Goal: Information Seeking & Learning: Learn about a topic

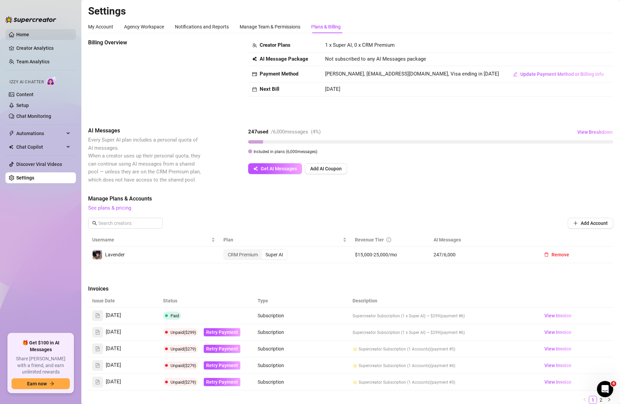
click at [29, 33] on link "Home" at bounding box center [22, 34] width 13 height 5
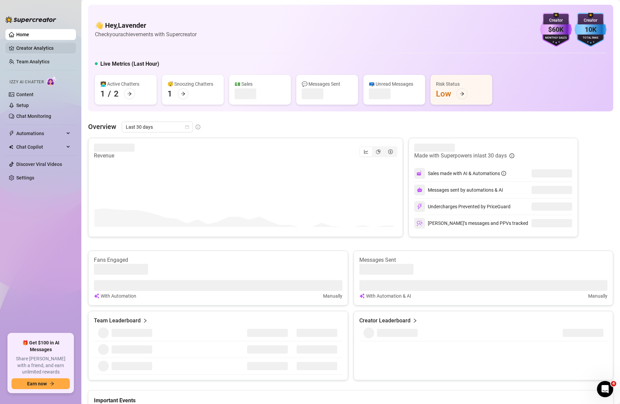
click at [41, 49] on link "Creator Analytics" at bounding box center [43, 48] width 54 height 11
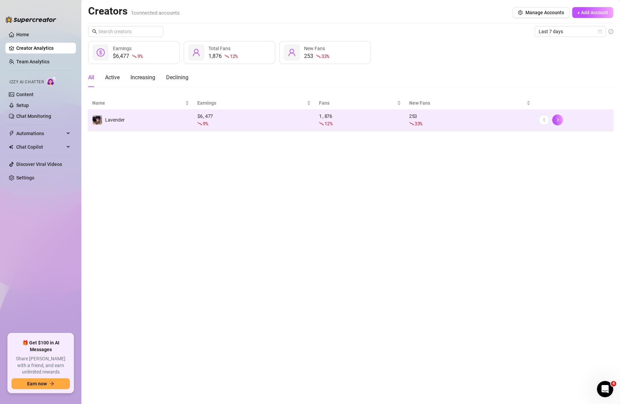
click at [222, 123] on div "9 %" at bounding box center [254, 123] width 114 height 7
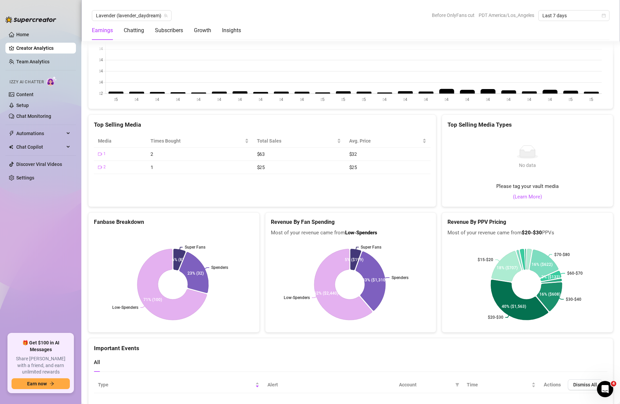
scroll to position [1220, 0]
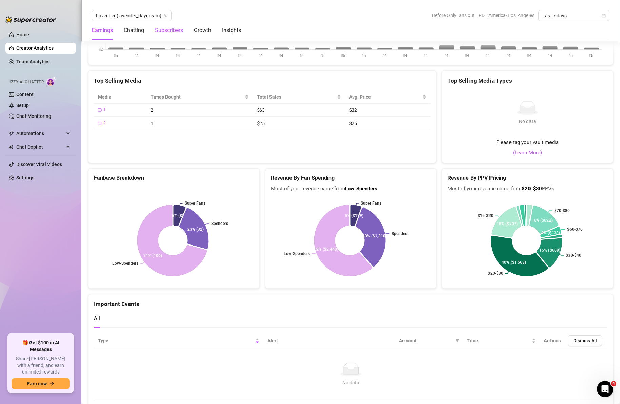
click at [169, 30] on div "Subscribers" at bounding box center [169, 30] width 28 height 8
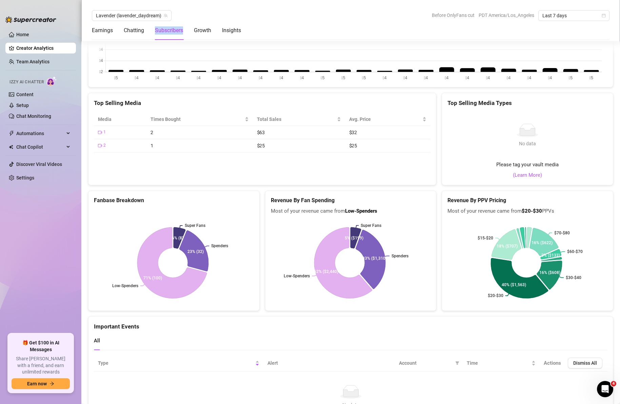
click at [169, 30] on div "Subscribers" at bounding box center [169, 30] width 28 height 8
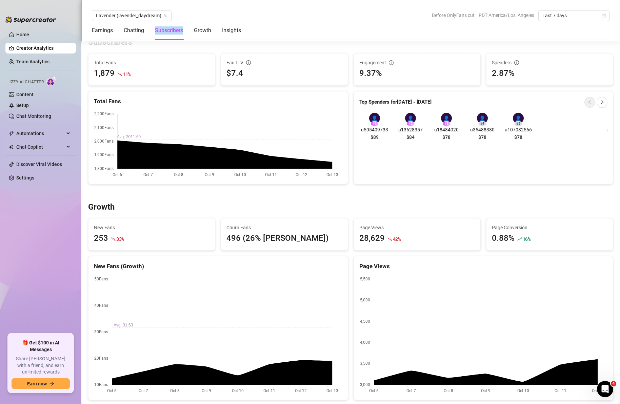
scroll to position [421, 0]
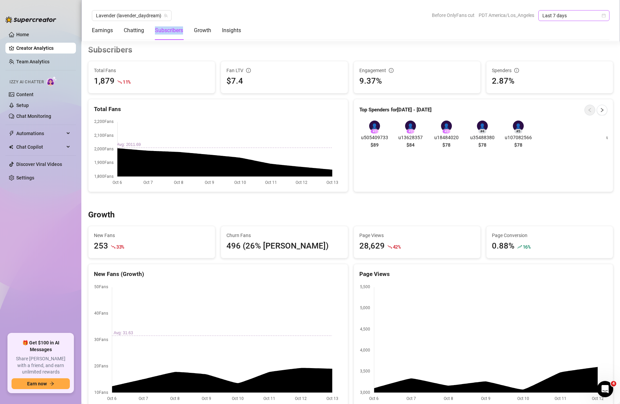
click at [576, 16] on span "Last 7 days" at bounding box center [573, 16] width 63 height 10
click at [566, 52] on div "Last 30 days" at bounding box center [574, 50] width 60 height 7
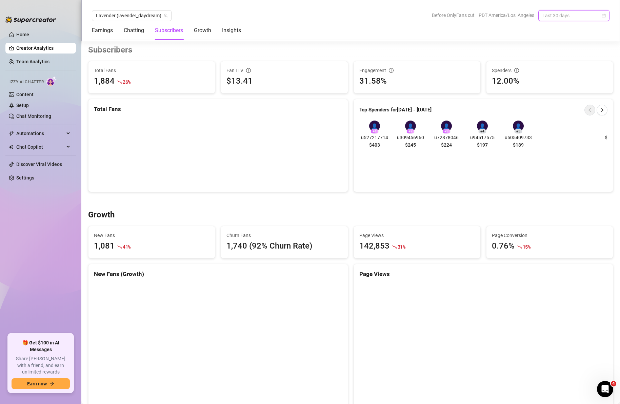
click at [566, 12] on span "Last 30 days" at bounding box center [573, 16] width 63 height 10
click at [562, 60] on div "Last 90 days" at bounding box center [574, 61] width 60 height 7
click at [576, 14] on span "Last 90 days" at bounding box center [573, 16] width 63 height 10
click at [558, 72] on div "Custom date" at bounding box center [574, 72] width 60 height 7
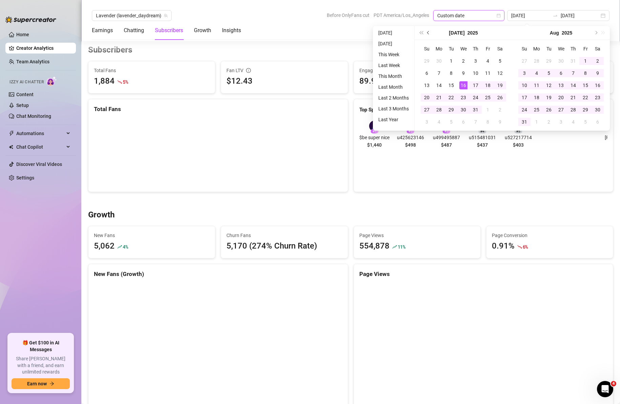
click at [428, 32] on span "Previous month (PageUp)" at bounding box center [428, 32] width 3 height 3
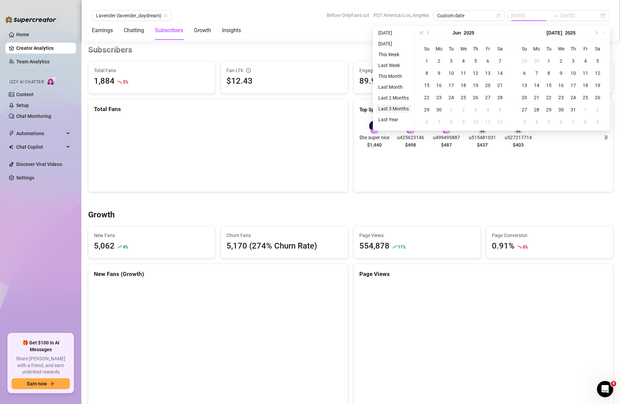
type input "[DATE]"
click at [397, 110] on li "Last 3 Months" at bounding box center [394, 109] width 36 height 8
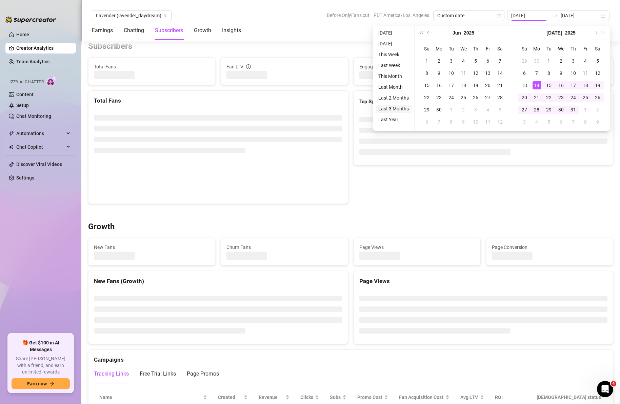
type input "[DATE]"
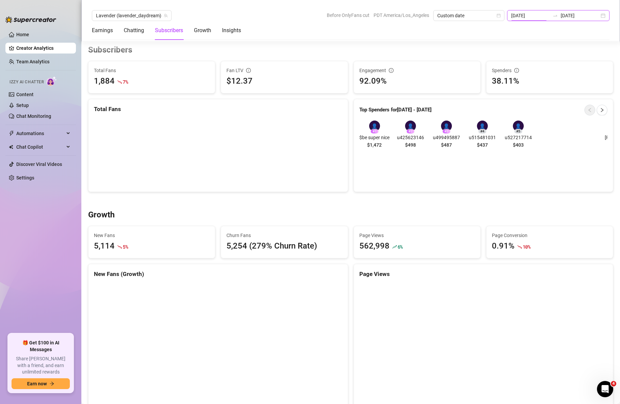
click at [545, 16] on input "[DATE]" at bounding box center [530, 15] width 39 height 7
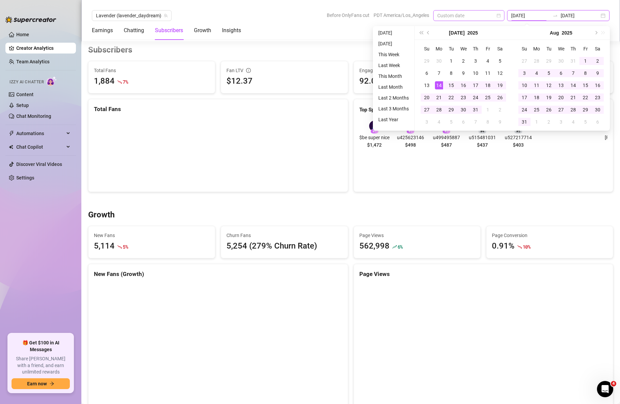
click at [473, 16] on span "Custom date" at bounding box center [468, 16] width 63 height 10
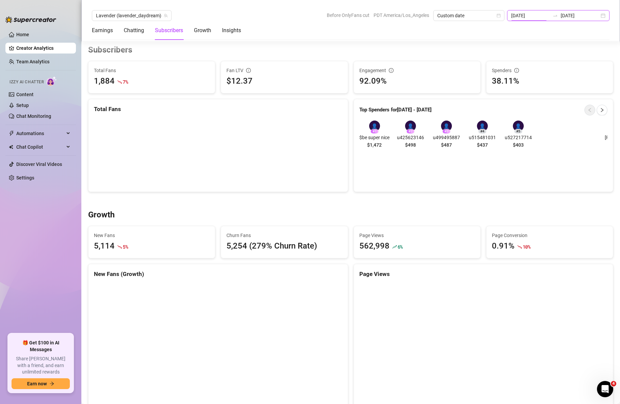
click at [546, 15] on input "[DATE]" at bounding box center [530, 15] width 39 height 7
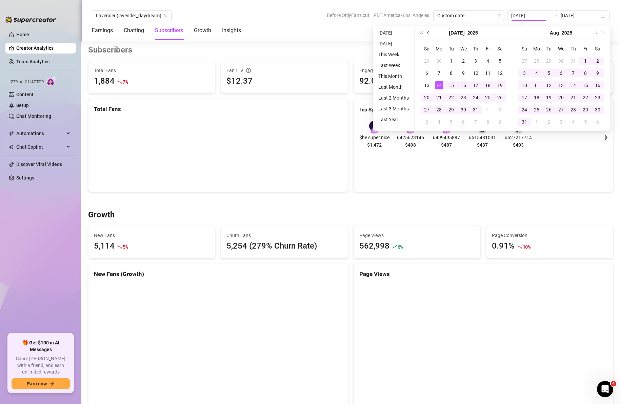
click at [428, 32] on span "Previous month (PageUp)" at bounding box center [428, 32] width 3 height 3
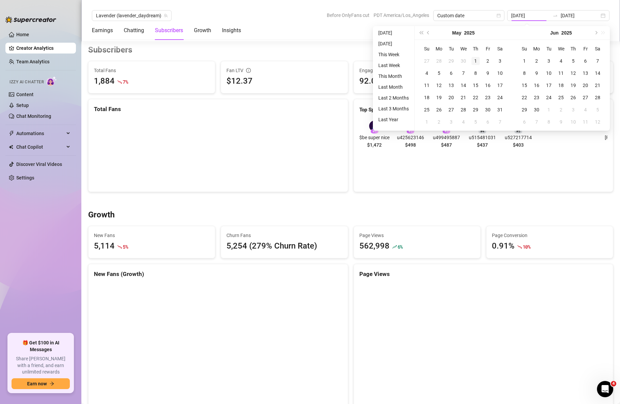
type input "[DATE]"
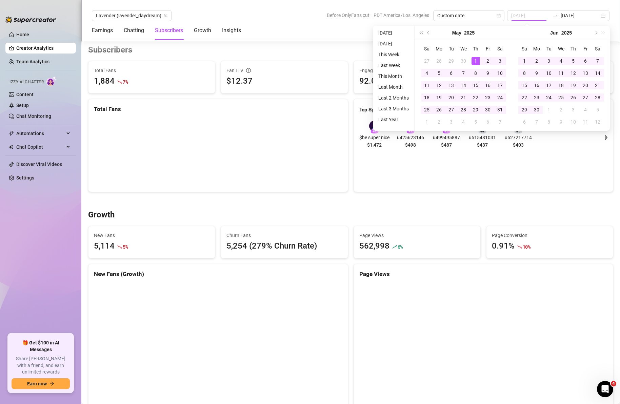
click at [479, 61] on div "1" at bounding box center [476, 61] width 8 height 8
type input "[DATE]"
click at [565, 154] on div "👤 # 1 $be super nice $1,472 👤 # 2 u425623146 $498 👤 # 3 u499495887 $487 👤 # 4 u…" at bounding box center [483, 135] width 259 height 41
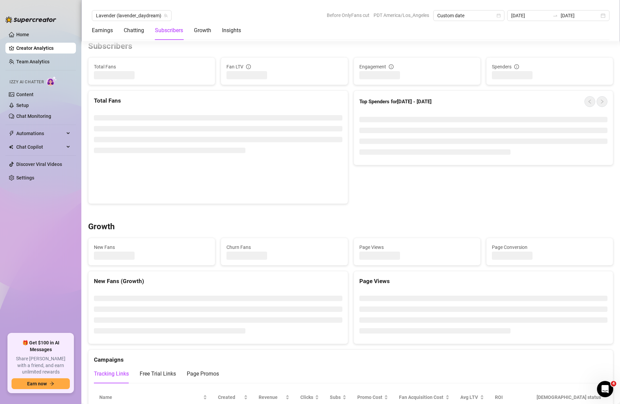
type input "[DATE]"
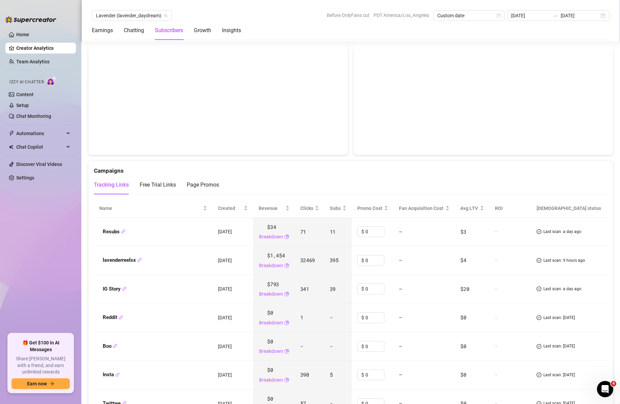
scroll to position [692, 0]
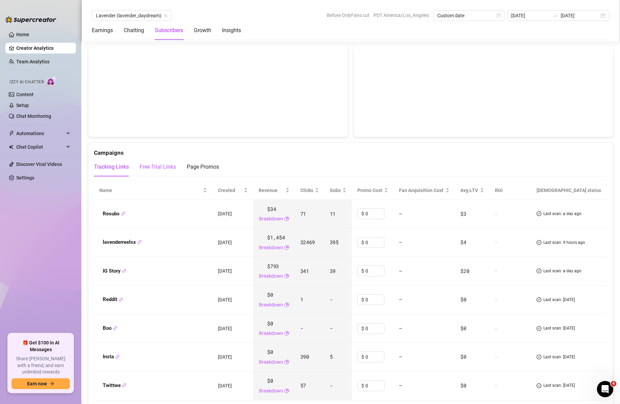
click at [163, 167] on div "Free Trial Links" at bounding box center [158, 167] width 36 height 8
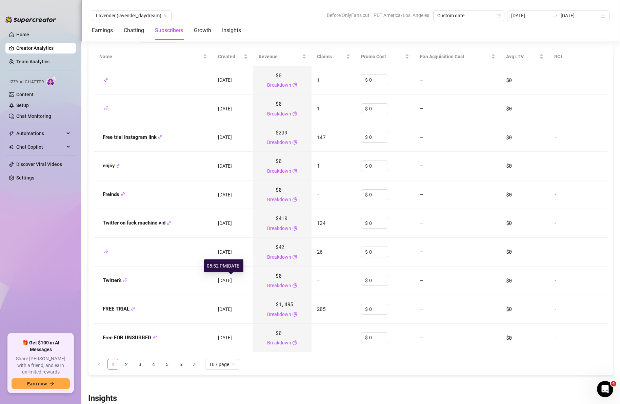
scroll to position [828, 0]
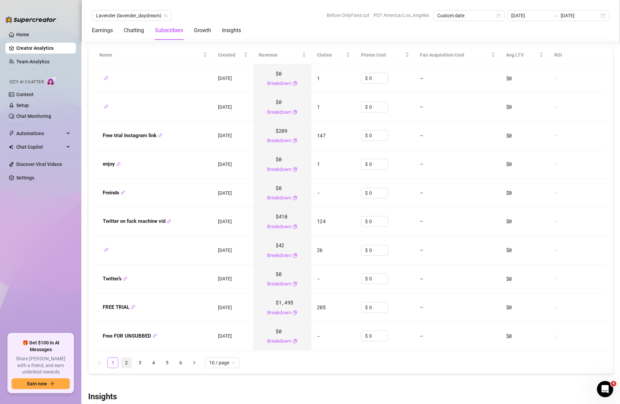
click at [124, 362] on link "2" at bounding box center [126, 363] width 10 height 10
click at [141, 364] on link "3" at bounding box center [140, 363] width 10 height 10
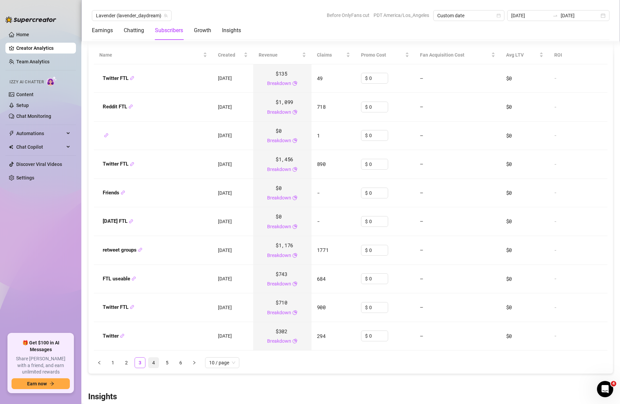
click at [151, 364] on link "4" at bounding box center [153, 363] width 10 height 10
click at [171, 364] on link "5" at bounding box center [167, 363] width 10 height 10
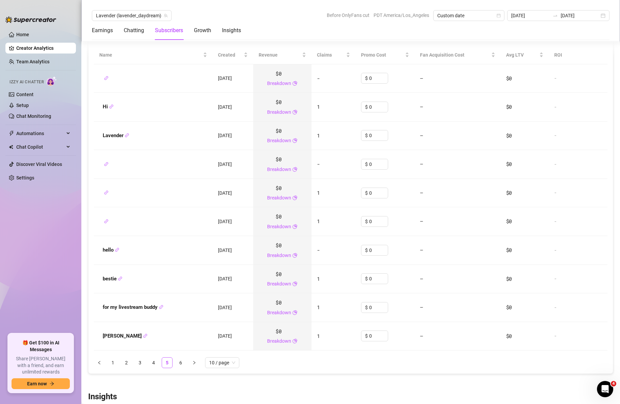
click at [186, 363] on li "6" at bounding box center [180, 363] width 11 height 11
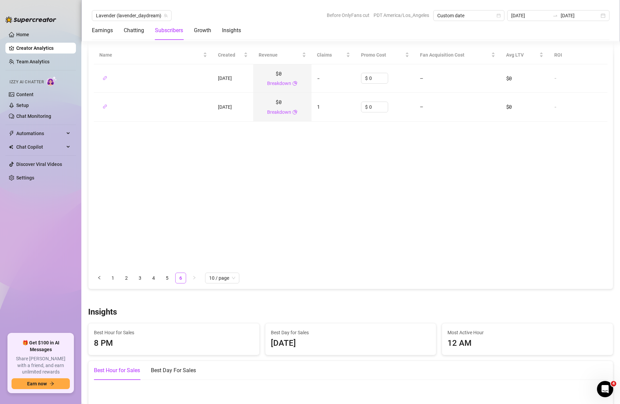
click at [108, 285] on div "Name Created Revenue Claims Promo Cost Fan Acquisition Cost Avg LTV ROI [DATE] …" at bounding box center [350, 164] width 524 height 249
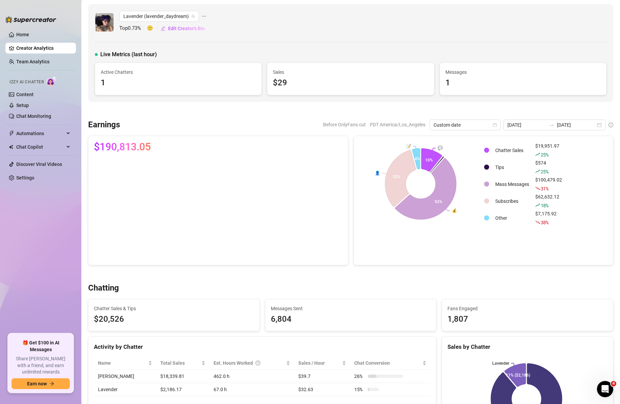
scroll to position [0, 0]
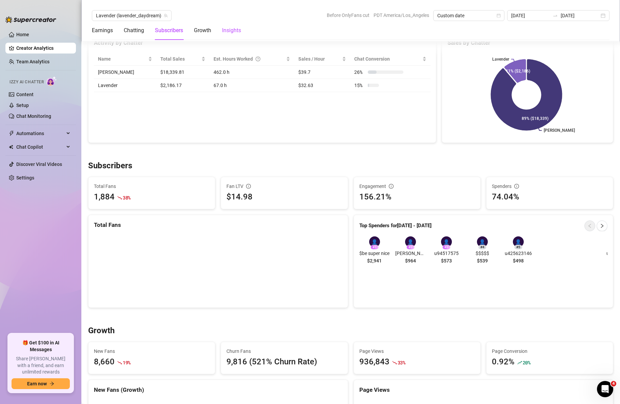
click at [228, 30] on div "Insights" at bounding box center [231, 30] width 19 height 8
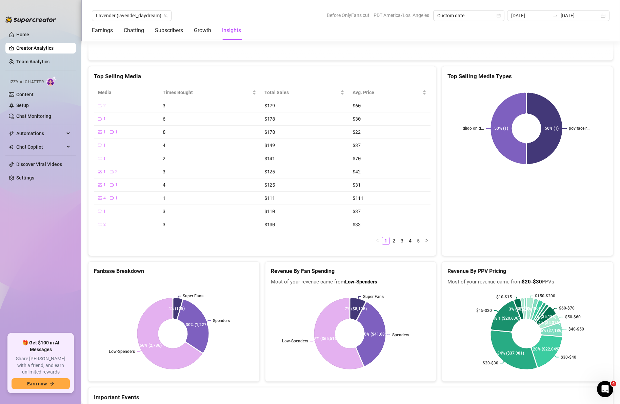
scroll to position [1345, 0]
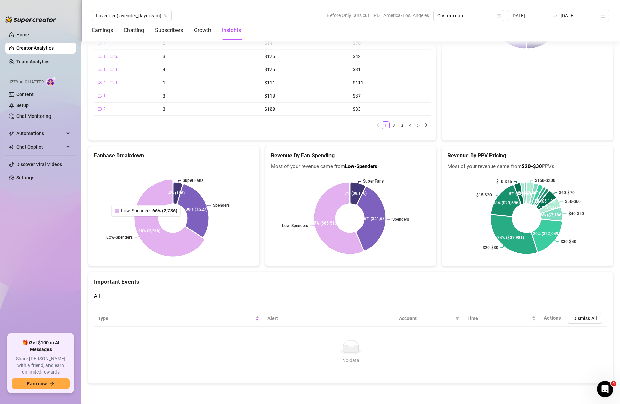
click at [148, 219] on icon at bounding box center [169, 218] width 69 height 77
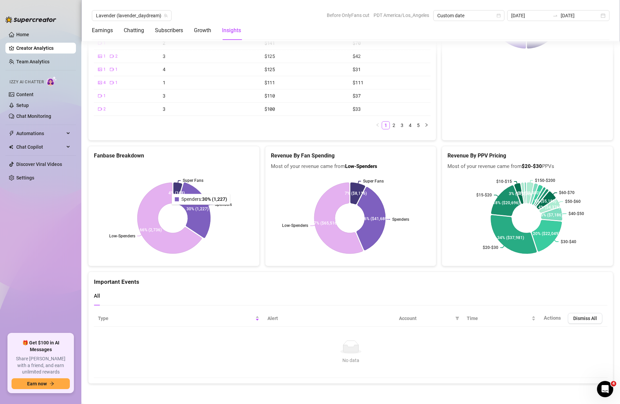
click at [200, 210] on icon at bounding box center [194, 210] width 33 height 55
click at [177, 188] on icon at bounding box center [178, 192] width 9 height 24
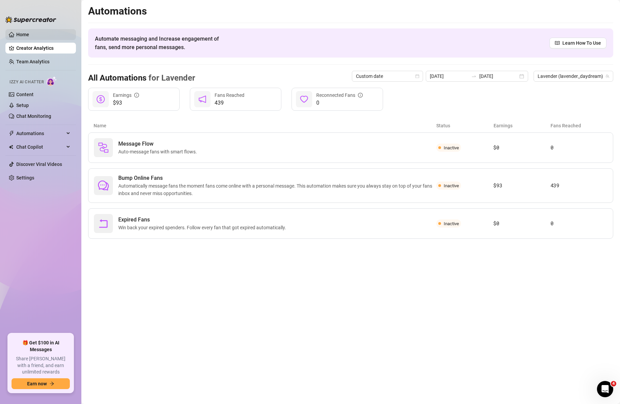
click at [29, 33] on link "Home" at bounding box center [22, 34] width 13 height 5
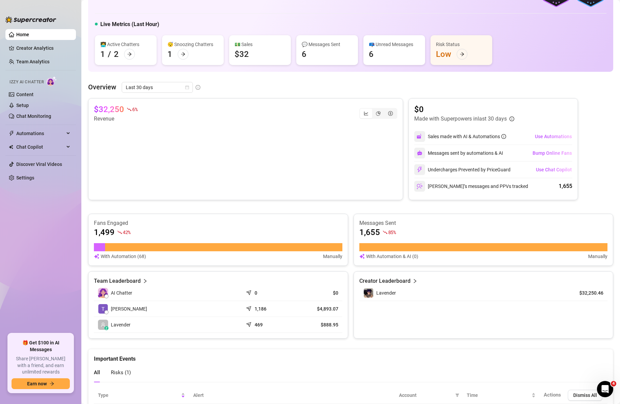
scroll to position [84, 0]
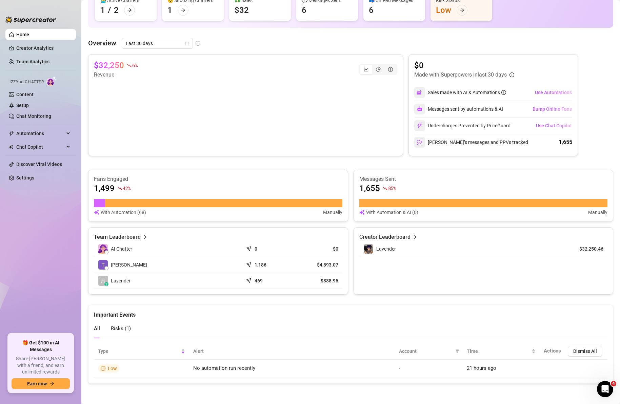
click at [122, 320] on div "Risks ( 1 )" at bounding box center [121, 328] width 20 height 19
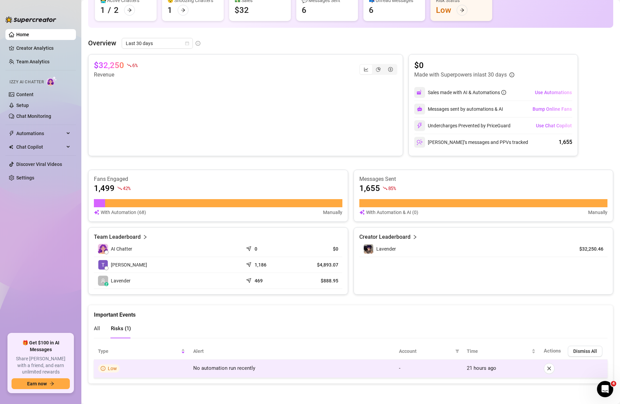
click at [231, 375] on td "No automation run recently" at bounding box center [291, 369] width 205 height 18
click at [231, 368] on span "No automation run recently" at bounding box center [224, 368] width 62 height 6
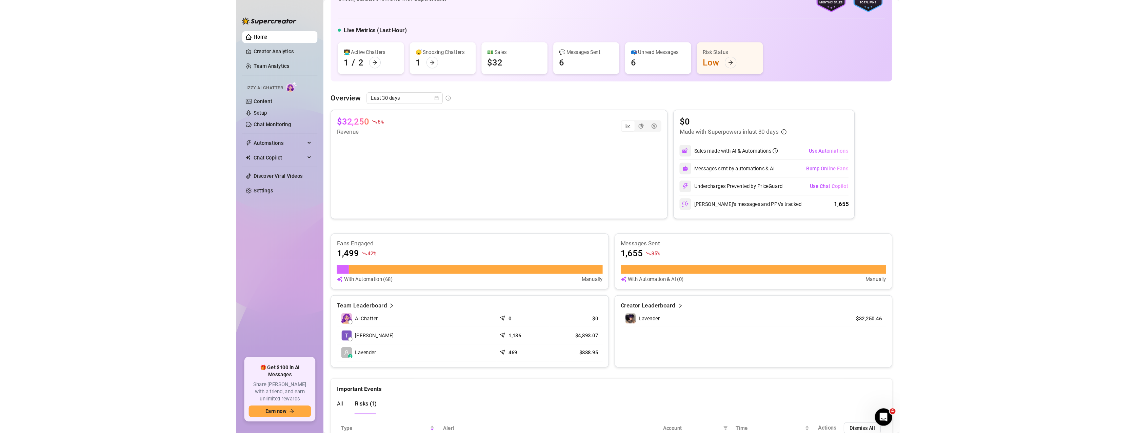
scroll to position [0, 0]
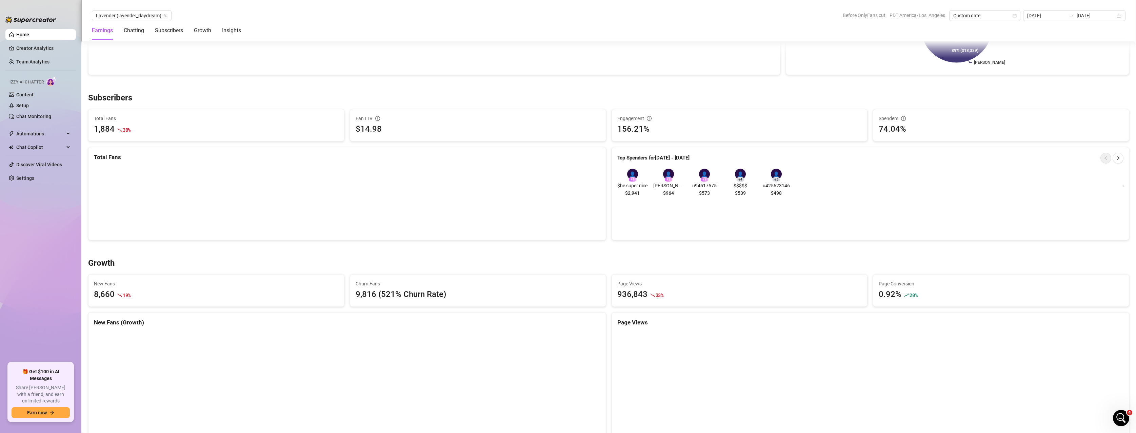
scroll to position [373, 0]
click at [620, 117] on icon "info-circle" at bounding box center [903, 118] width 5 height 5
click at [620, 158] on icon "right" at bounding box center [1118, 158] width 5 height 5
click at [620, 160] on icon "left" at bounding box center [1106, 158] width 5 height 5
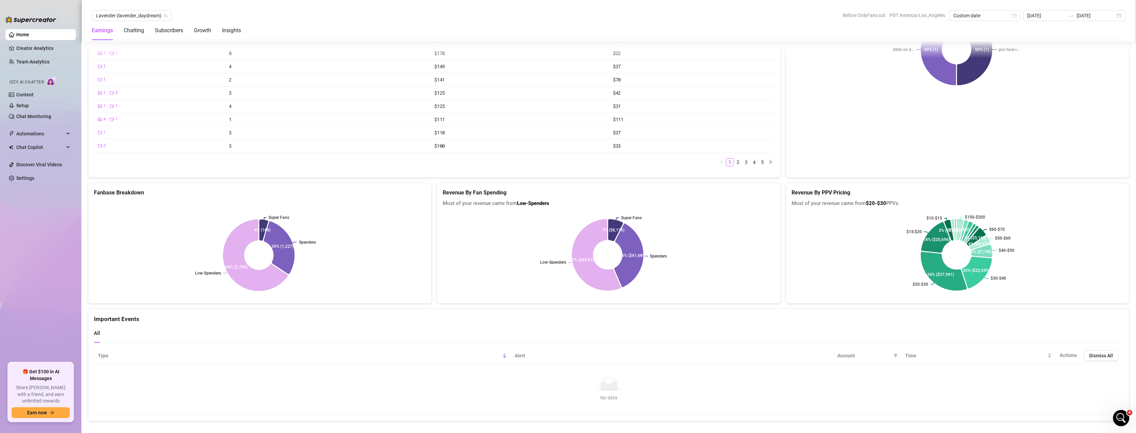
scroll to position [1316, 0]
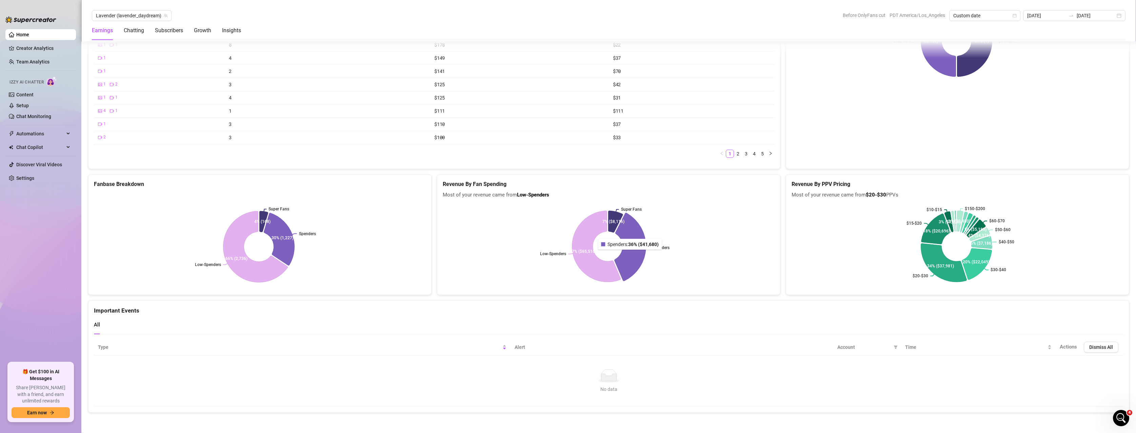
click at [620, 255] on icon at bounding box center [631, 247] width 32 height 68
click at [288, 245] on icon at bounding box center [280, 239] width 33 height 56
click at [184, 34] on div "Earnings Chatting Subscribers Growth Insights" at bounding box center [166, 30] width 149 height 19
click at [178, 30] on div "Subscribers" at bounding box center [169, 30] width 28 height 8
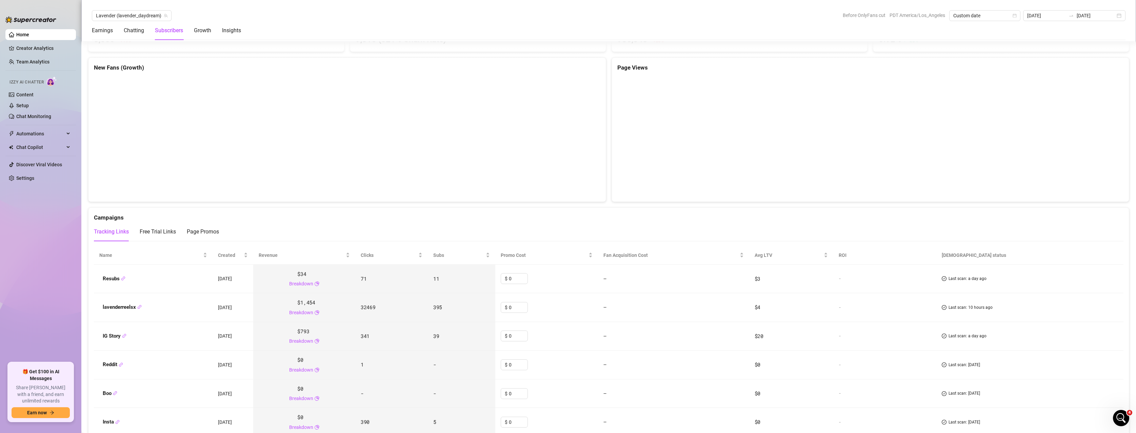
scroll to position [421, 0]
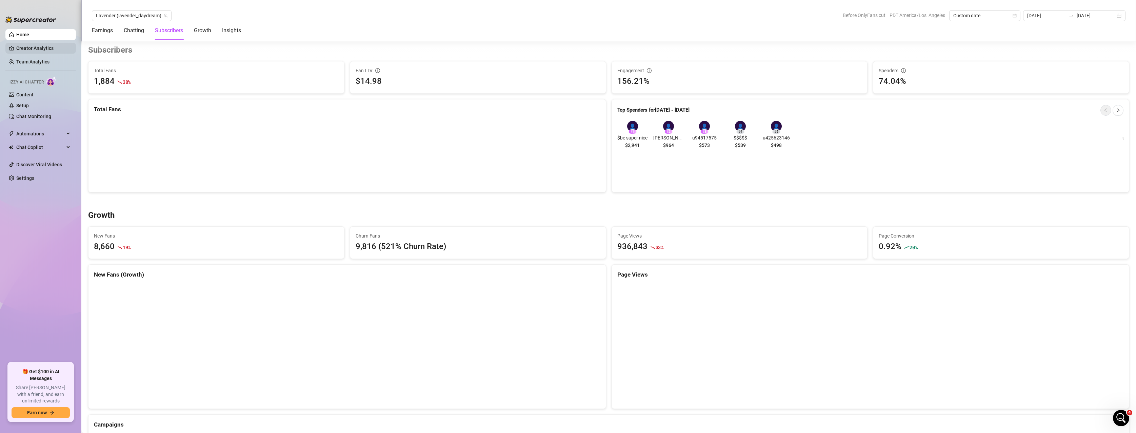
click at [36, 49] on link "Creator Analytics" at bounding box center [43, 48] width 54 height 11
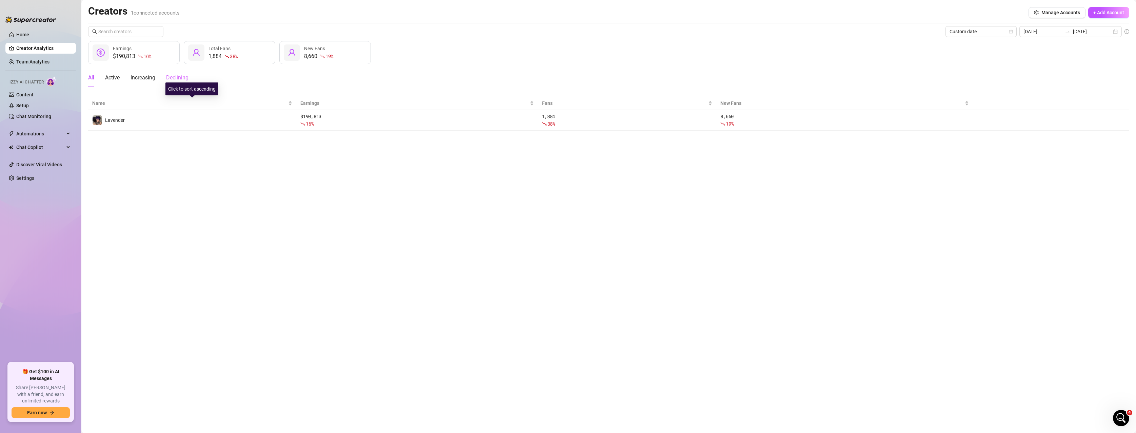
click at [181, 82] on div "Declining" at bounding box center [177, 77] width 22 height 19
click at [143, 78] on div "Increasing" at bounding box center [143, 78] width 25 height 8
click at [110, 78] on div "Active" at bounding box center [112, 78] width 15 height 8
click at [24, 181] on link "Settings" at bounding box center [25, 177] width 18 height 5
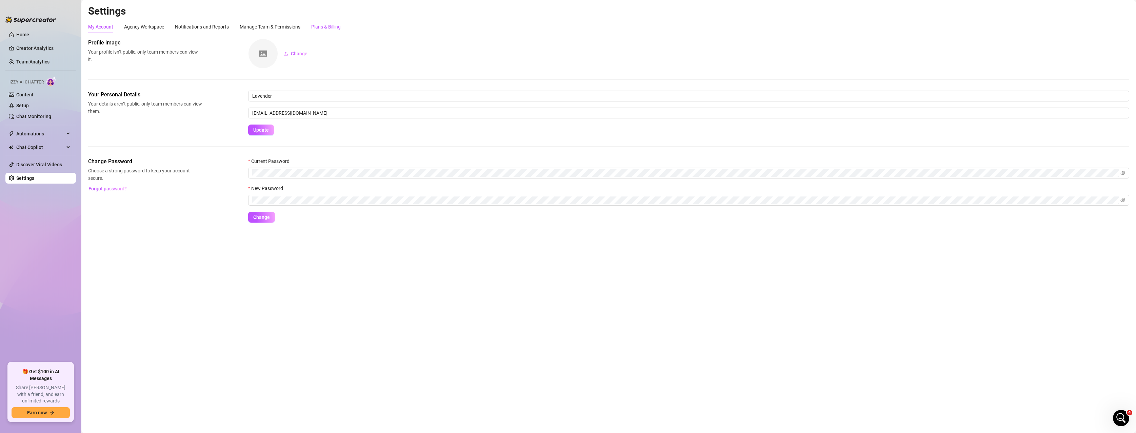
click at [321, 28] on div "Plans & Billing" at bounding box center [325, 26] width 29 height 7
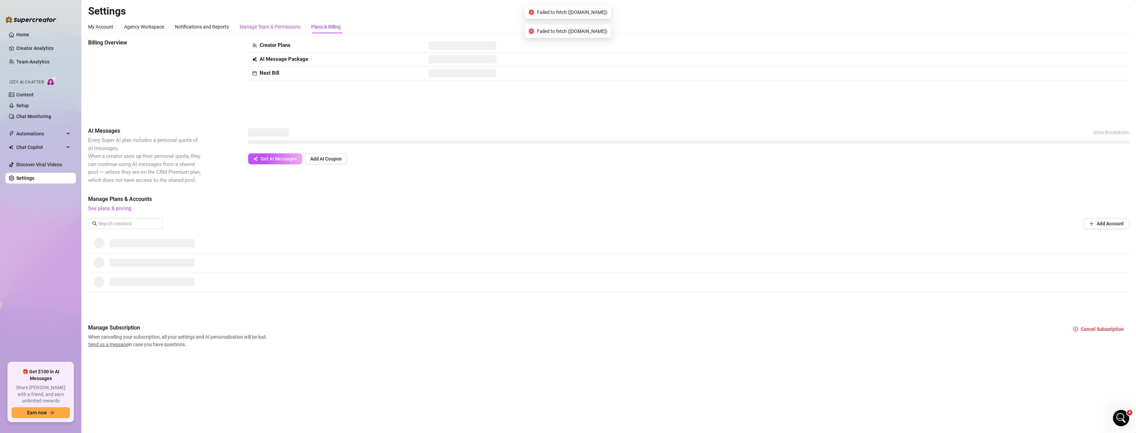
click at [278, 25] on div "Manage Team & Permissions" at bounding box center [270, 26] width 61 height 7
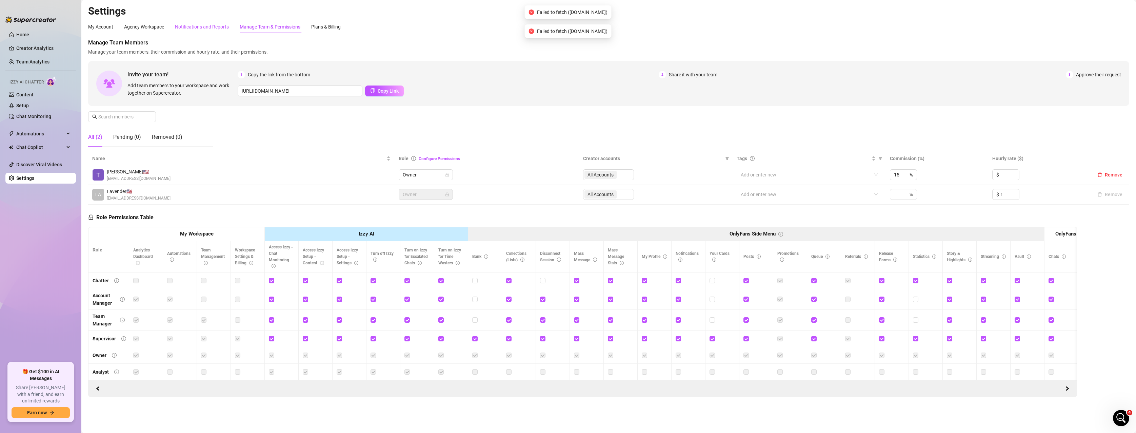
click at [222, 29] on div "Notifications and Reports" at bounding box center [202, 26] width 54 height 7
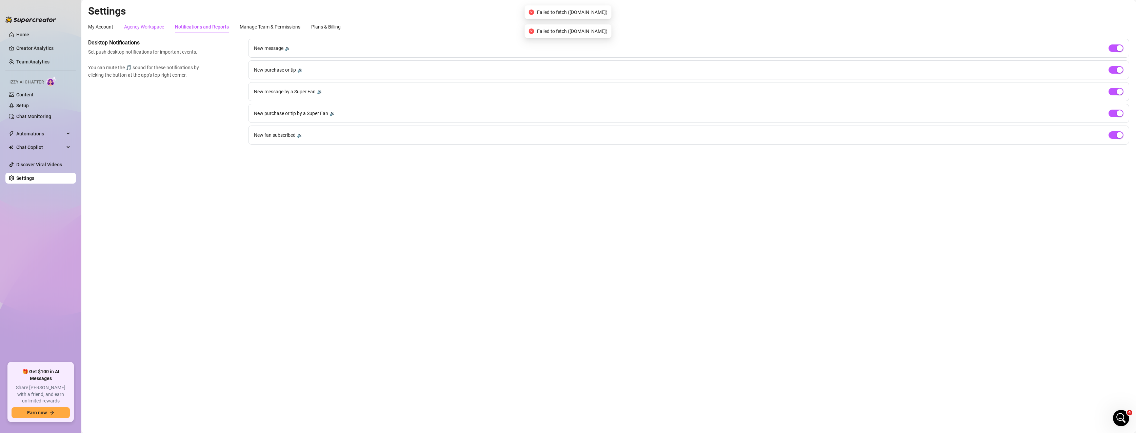
click at [151, 27] on div "Agency Workspace" at bounding box center [144, 26] width 40 height 7
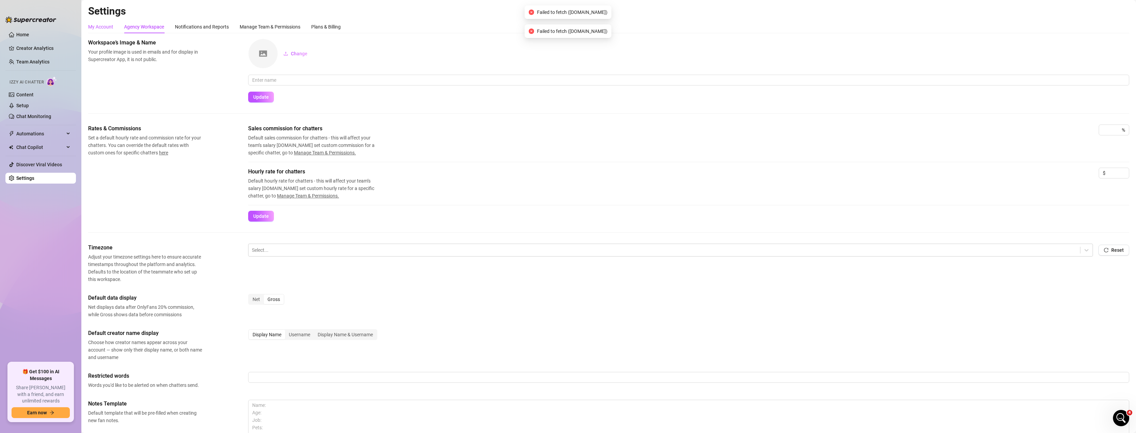
click at [105, 28] on div "My Account" at bounding box center [100, 26] width 25 height 7
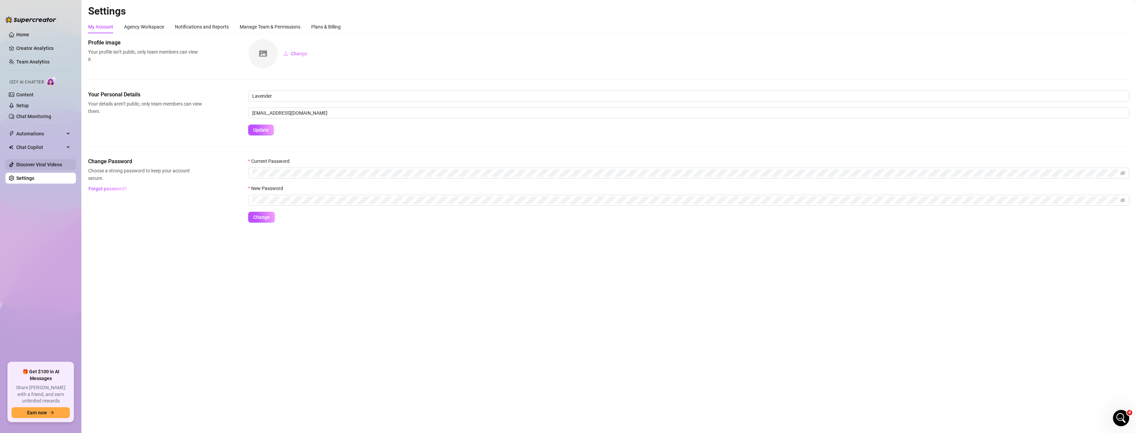
click at [40, 162] on link "Discover Viral Videos" at bounding box center [39, 164] width 46 height 5
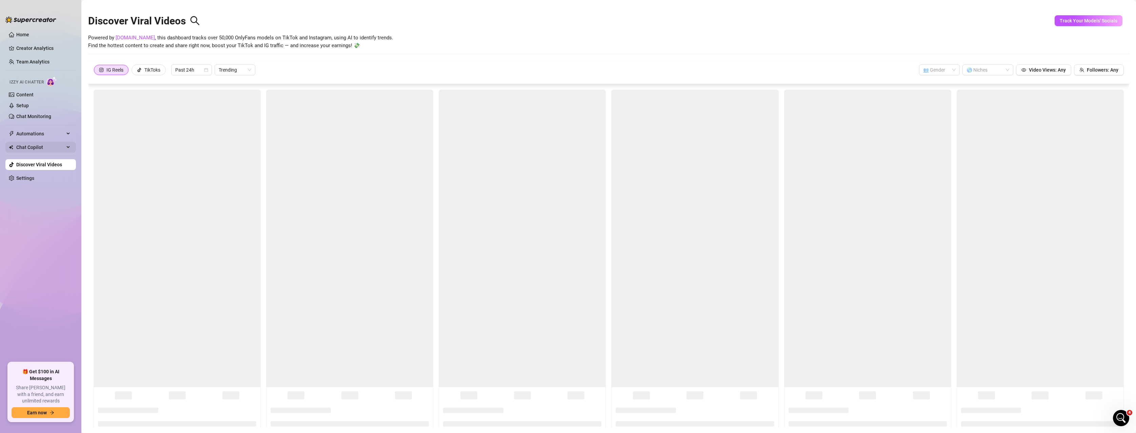
click at [49, 147] on span "Chat Copilot" at bounding box center [40, 147] width 48 height 11
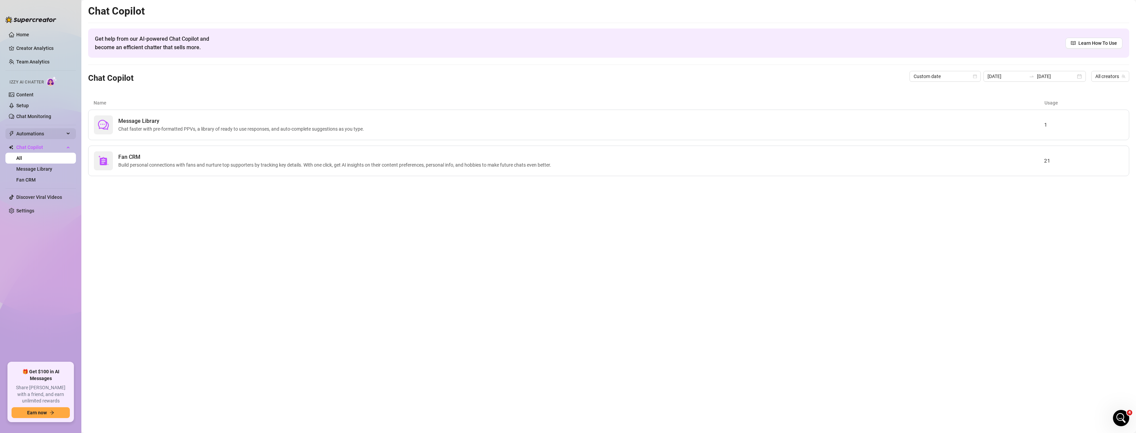
click at [57, 131] on span "Automations" at bounding box center [40, 133] width 48 height 11
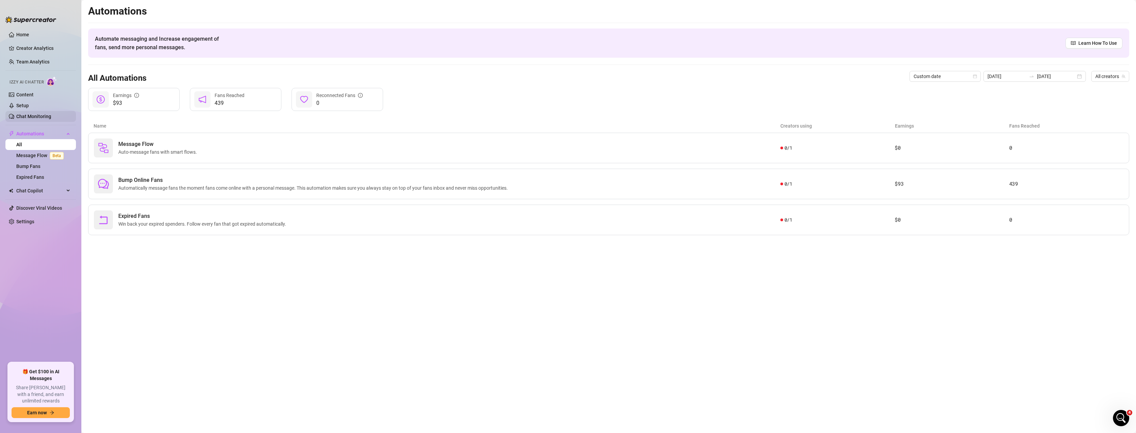
click at [51, 114] on link "Chat Monitoring" at bounding box center [33, 116] width 35 height 5
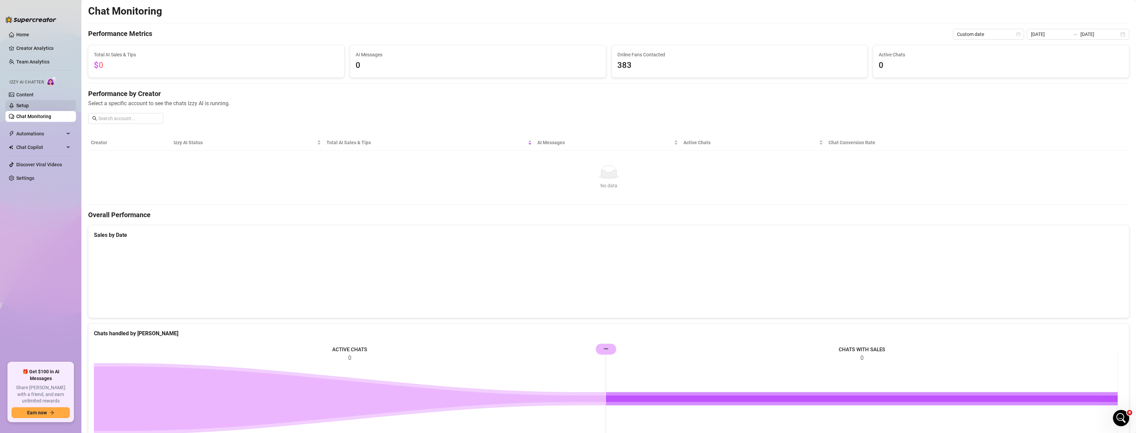
click at [29, 105] on link "Setup" at bounding box center [22, 105] width 13 height 5
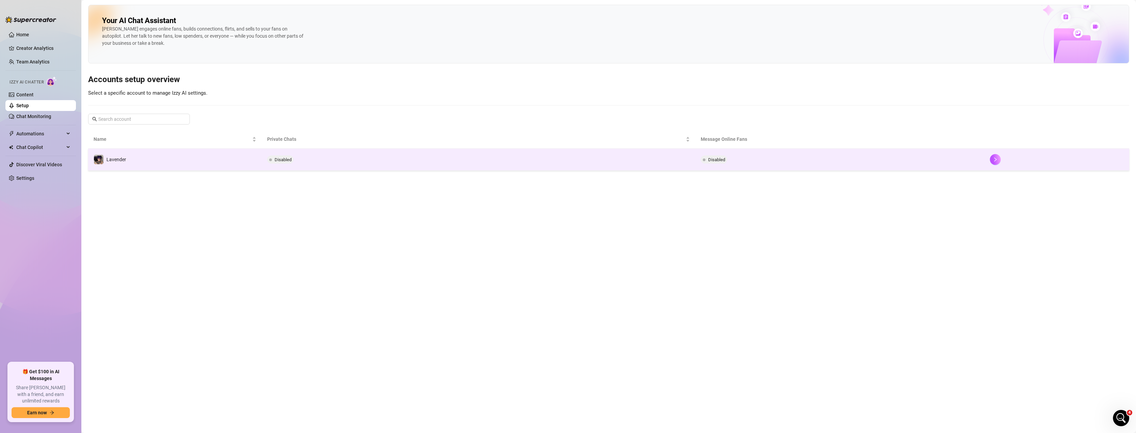
click at [190, 154] on td "Lavender" at bounding box center [175, 159] width 174 height 22
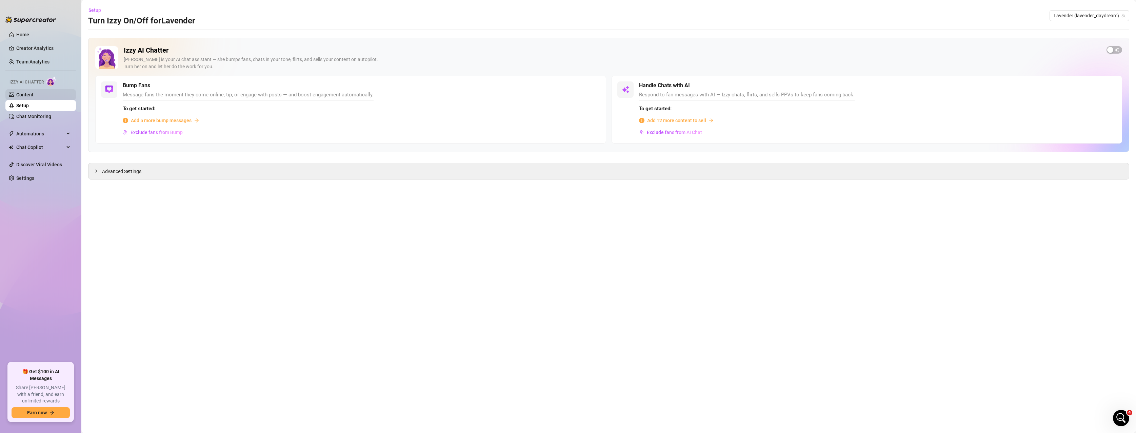
click at [34, 97] on link "Content" at bounding box center [24, 94] width 17 height 5
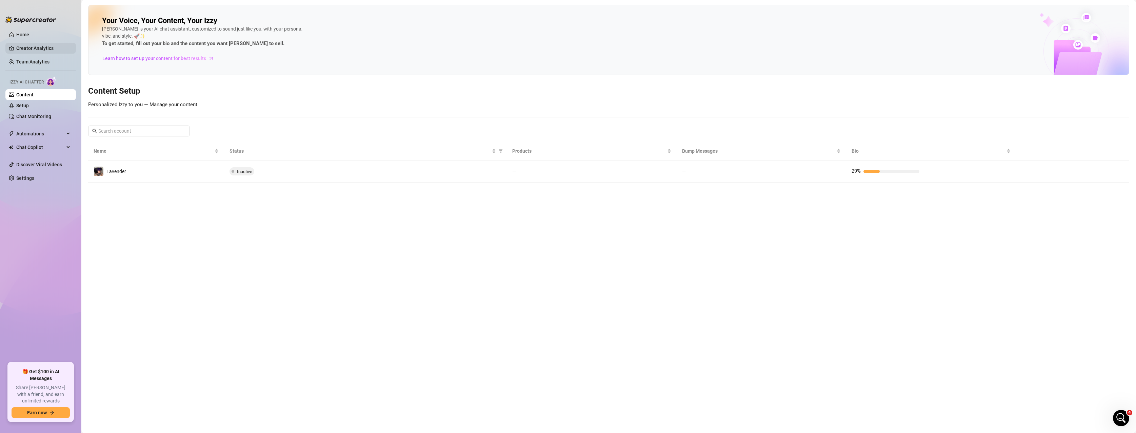
click at [32, 43] on link "Creator Analytics" at bounding box center [43, 48] width 54 height 11
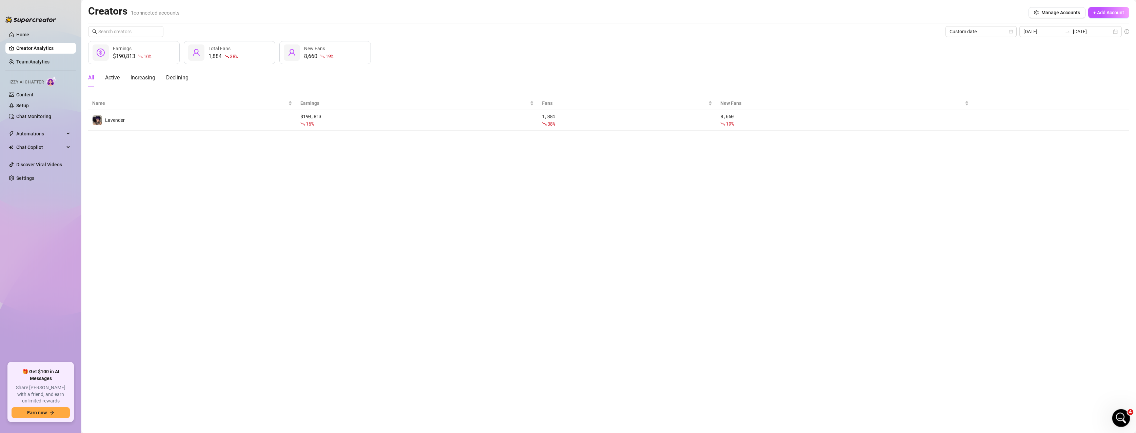
click at [620, 404] on icon "Open Intercom Messenger" at bounding box center [1120, 416] width 11 height 11
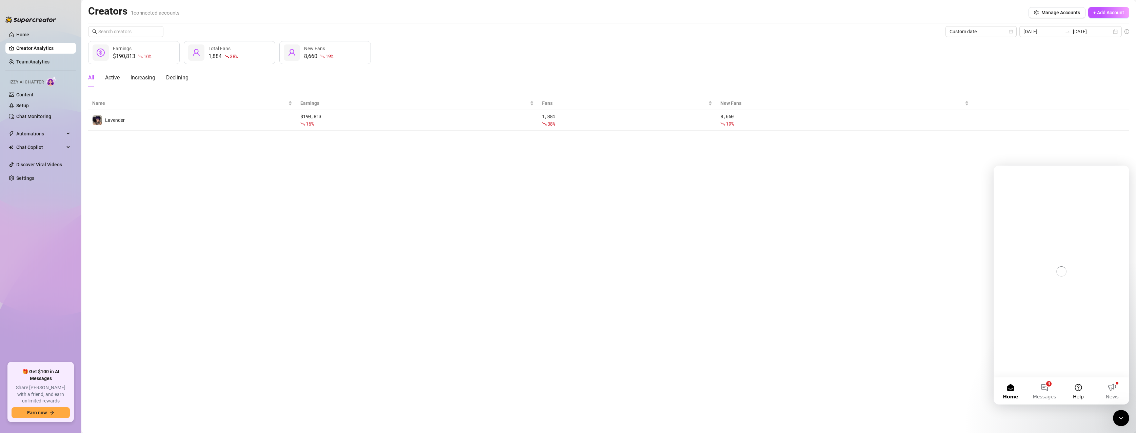
click at [620, 390] on button "Help" at bounding box center [1078, 390] width 34 height 27
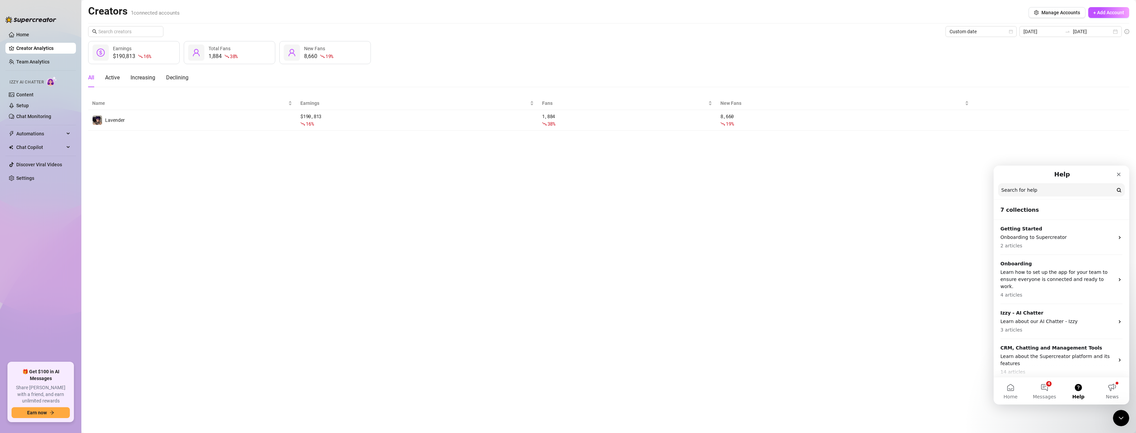
click at [620, 395] on p "All the tools you need to enhance the chatting performance" at bounding box center [1057, 402] width 114 height 14
click at [620, 404] on p "Answers to your common questions" at bounding box center [1057, 440] width 114 height 7
click at [620, 404] on icon "Intercom messenger" at bounding box center [1119, 440] width 5 height 5
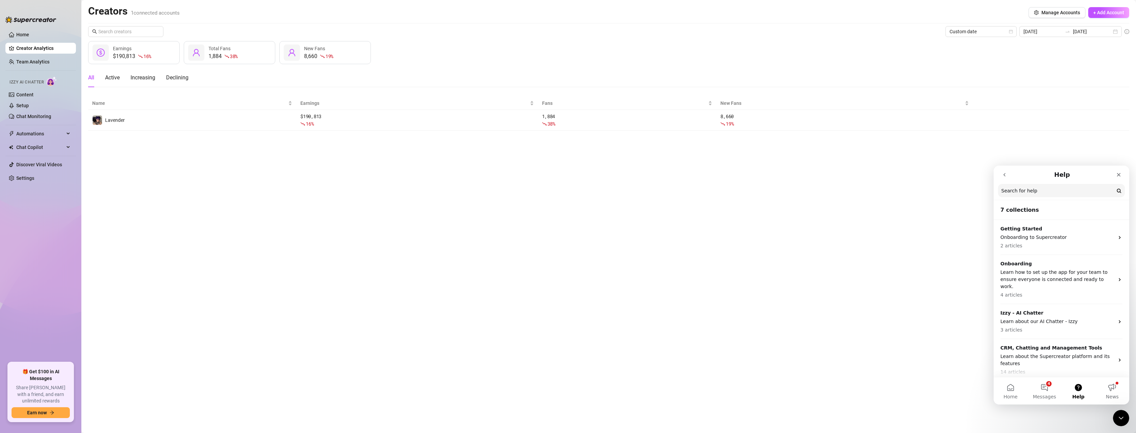
click at [620, 404] on icon "Intercom messenger" at bounding box center [1119, 440] width 5 height 5
click at [620, 404] on p "Answers to your common questions" at bounding box center [1057, 440] width 114 height 7
click at [620, 386] on button "4 Messages" at bounding box center [1045, 390] width 34 height 27
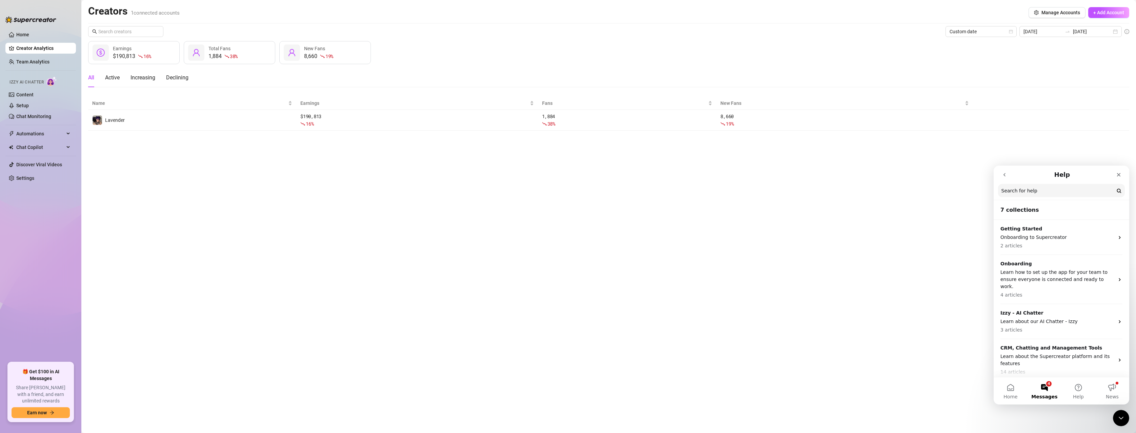
click at [620, 391] on button "Help" at bounding box center [1078, 390] width 34 height 27
click at [620, 404] on p "Answers to your common questions" at bounding box center [1057, 440] width 114 height 7
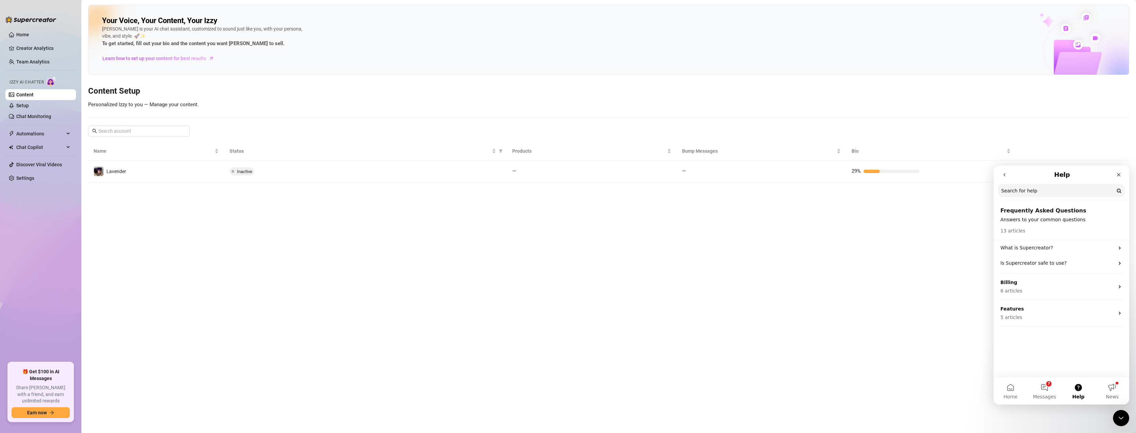
scroll to position [109, 0]
